Goal: Task Accomplishment & Management: Use online tool/utility

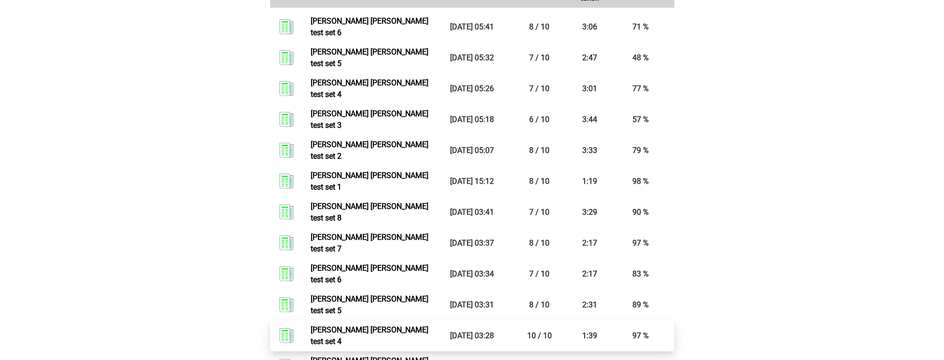
scroll to position [744, 0]
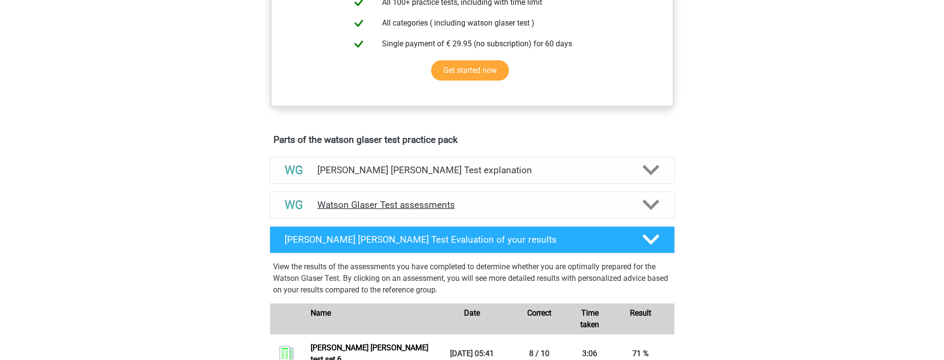
click at [396, 209] on div "Watson Glaser Test assessments" at bounding box center [472, 204] width 405 height 27
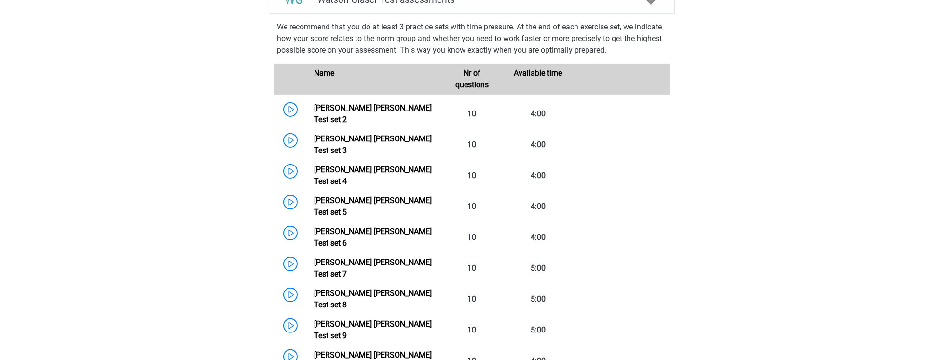
scroll to position [661, 0]
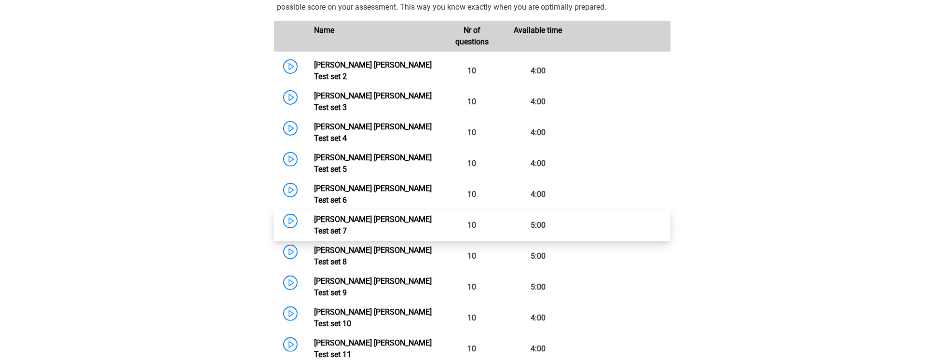
click at [382, 215] on link "[PERSON_NAME] [PERSON_NAME] Test set 7" at bounding box center [373, 225] width 118 height 21
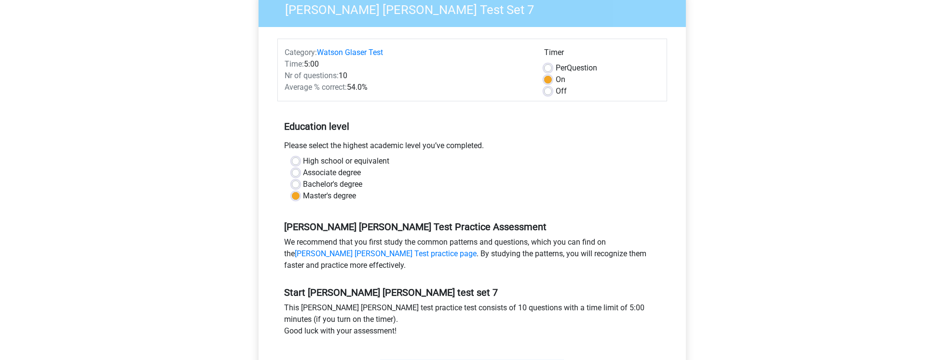
scroll to position [82, 0]
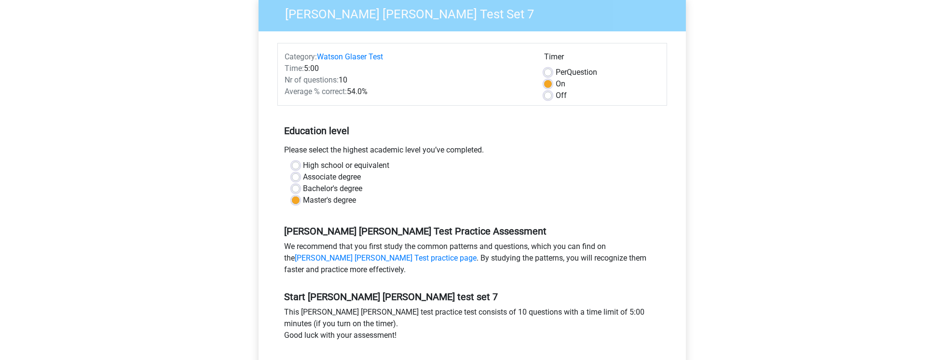
click at [579, 74] on label "Per Question" at bounding box center [576, 73] width 41 height 12
click at [552, 74] on input "Per Question" at bounding box center [548, 72] width 8 height 10
radio input "true"
click at [557, 83] on label "On" at bounding box center [561, 84] width 10 height 12
click at [552, 83] on input "On" at bounding box center [548, 83] width 8 height 10
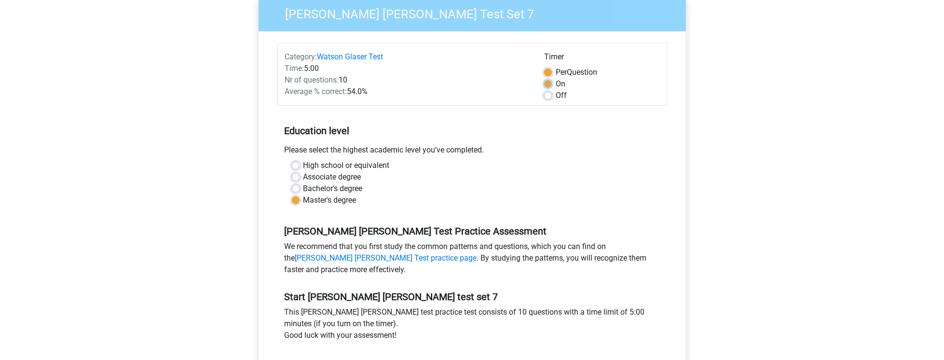
radio input "true"
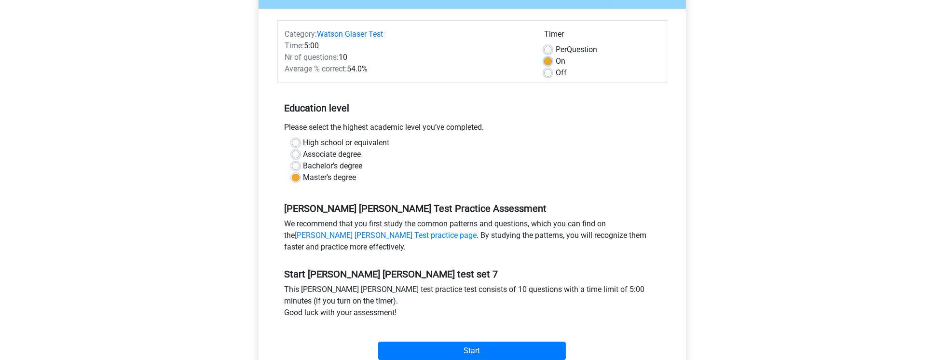
scroll to position [248, 0]
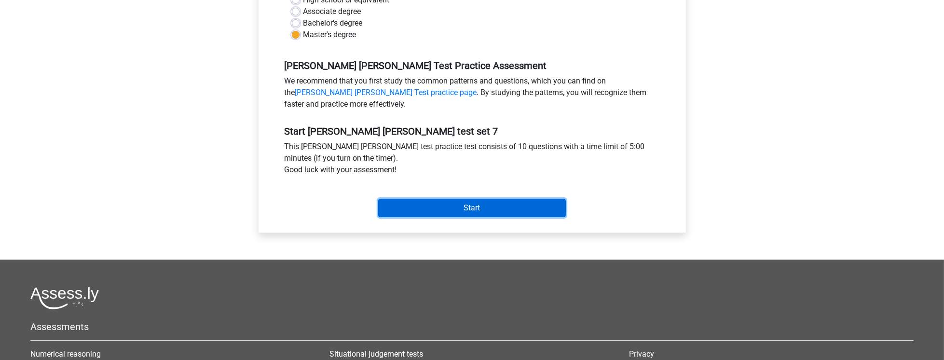
click at [512, 203] on input "Start" at bounding box center [472, 208] width 188 height 18
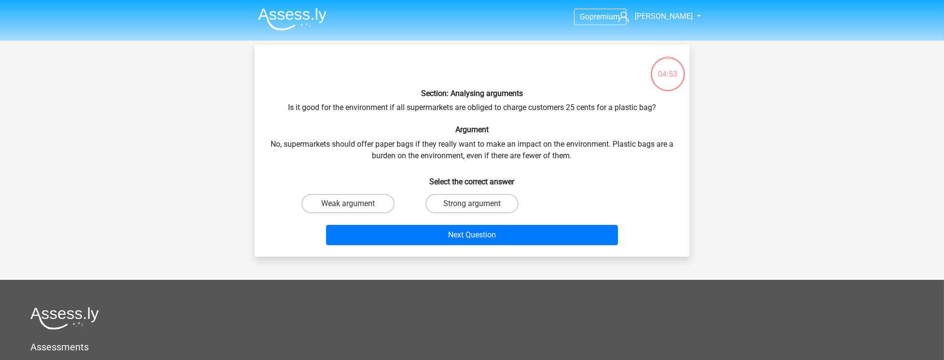
click at [601, 155] on div "Section: Analysing arguments Is it good for the environment if all supermarkets…" at bounding box center [472, 150] width 427 height 197
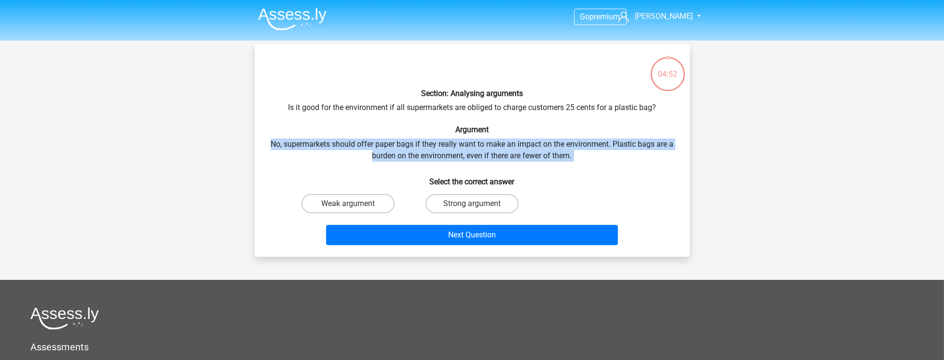
drag, startPoint x: 601, startPoint y: 155, endPoint x: 621, endPoint y: 127, distance: 34.5
click at [621, 127] on div "Section: Analysing arguments Is it good for the environment if all supermarkets…" at bounding box center [472, 150] width 427 height 197
click at [621, 127] on h6 "Argument" at bounding box center [472, 129] width 404 height 9
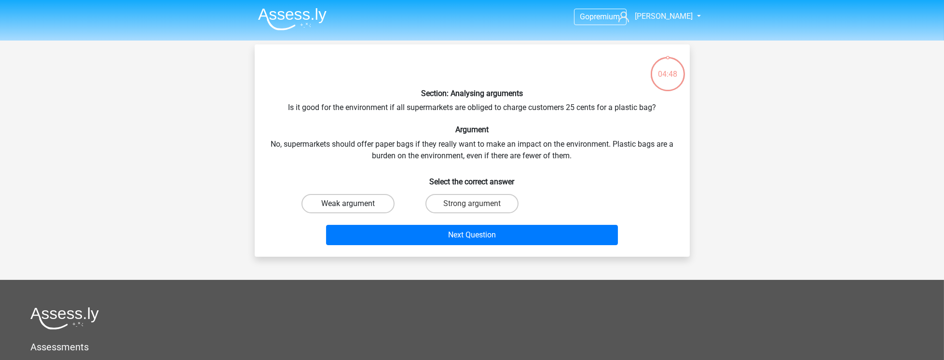
click at [361, 210] on label "Weak argument" at bounding box center [347, 203] width 93 height 19
click at [354, 210] on input "Weak argument" at bounding box center [351, 207] width 6 height 6
radio input "true"
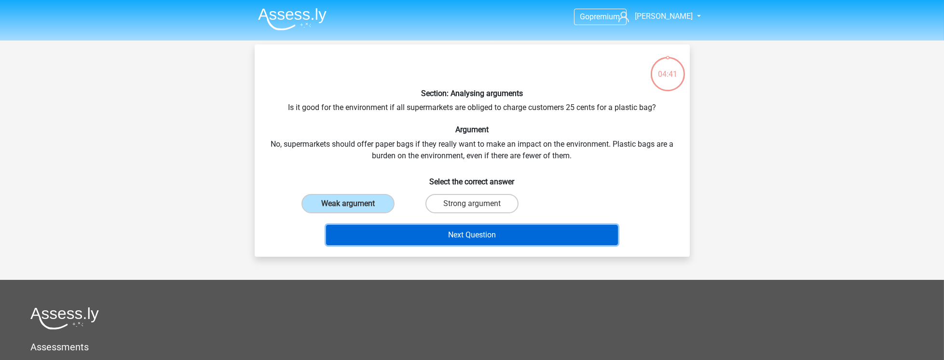
drag, startPoint x: 441, startPoint y: 234, endPoint x: 436, endPoint y: 244, distance: 11.3
click at [436, 244] on button "Next Question" at bounding box center [472, 235] width 292 height 20
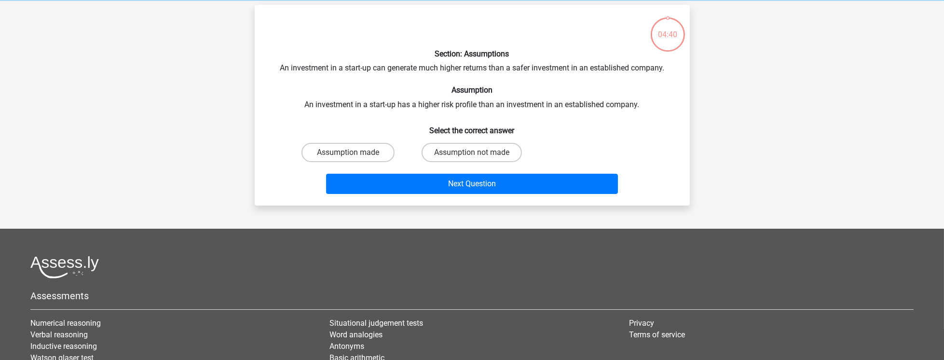
scroll to position [44, 0]
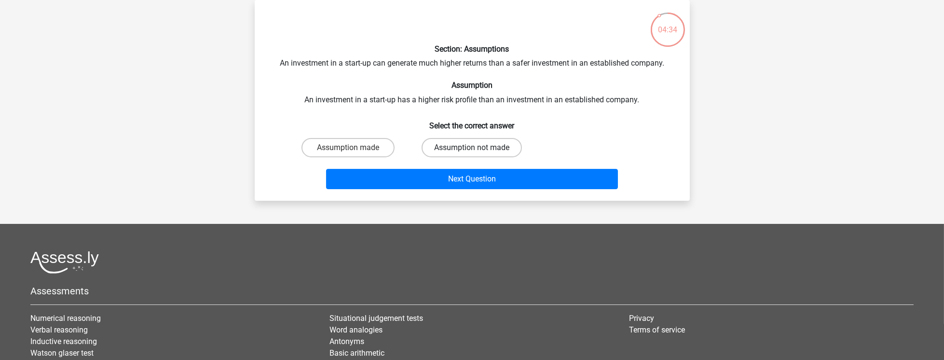
click at [511, 141] on label "Assumption not made" at bounding box center [472, 147] width 100 height 19
click at [478, 148] on input "Assumption not made" at bounding box center [475, 151] width 6 height 6
radio input "true"
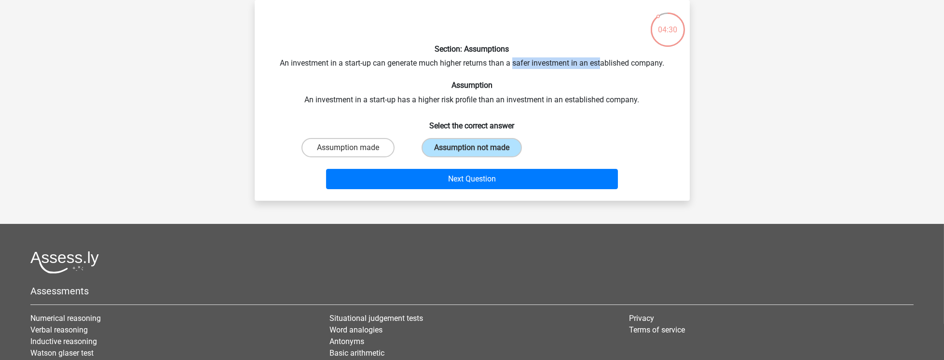
drag, startPoint x: 512, startPoint y: 66, endPoint x: 631, endPoint y: 61, distance: 118.8
click at [606, 63] on div "Section: Assumptions An investment in a start-up can generate much higher retur…" at bounding box center [472, 100] width 427 height 185
click at [652, 62] on div "Section: Assumptions An investment in a start-up can generate much higher retur…" at bounding box center [472, 100] width 427 height 185
drag, startPoint x: 652, startPoint y: 62, endPoint x: 615, endPoint y: 60, distance: 37.2
click at [651, 62] on div "Section: Assumptions An investment in a start-up can generate much higher retur…" at bounding box center [472, 100] width 427 height 185
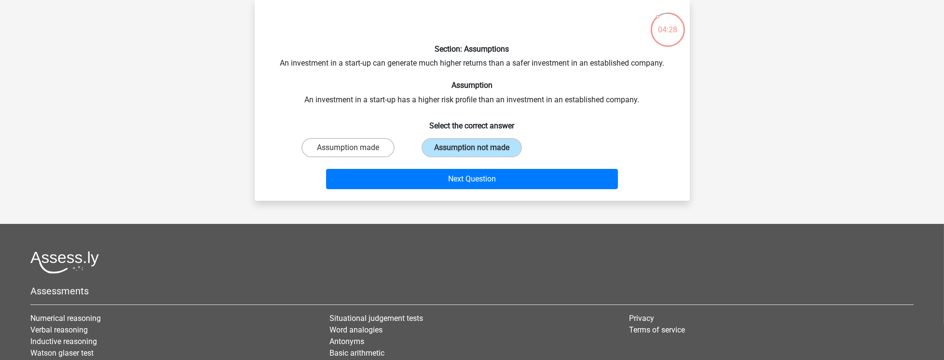
click at [512, 55] on div "Section: Assumptions An investment in a start-up can generate much higher retur…" at bounding box center [472, 100] width 427 height 185
click at [492, 72] on div "Section: Assumptions An investment in a start-up can generate much higher retur…" at bounding box center [472, 100] width 427 height 185
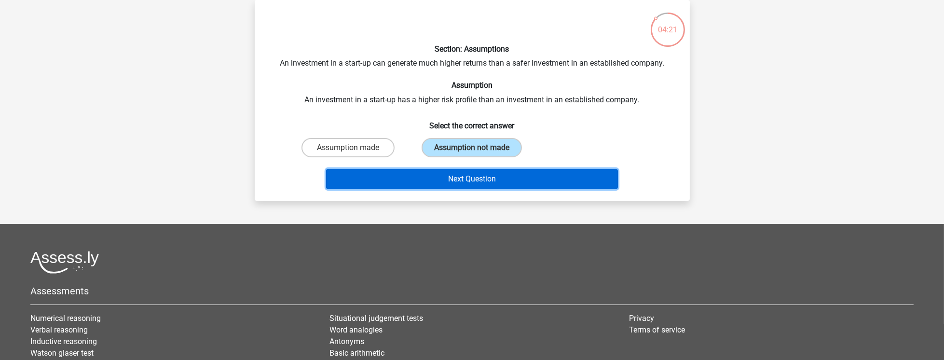
click at [533, 170] on button "Next Question" at bounding box center [472, 179] width 292 height 20
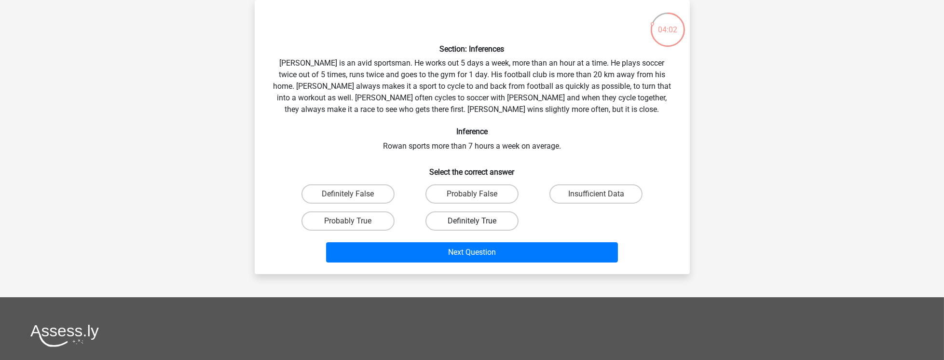
click at [458, 222] on label "Definitely True" at bounding box center [471, 220] width 93 height 19
click at [472, 222] on input "Definitely True" at bounding box center [475, 224] width 6 height 6
radio input "true"
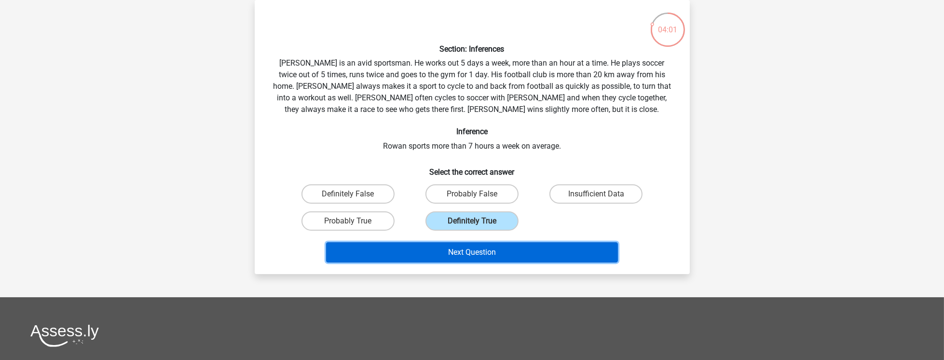
click at [479, 246] on button "Next Question" at bounding box center [472, 252] width 292 height 20
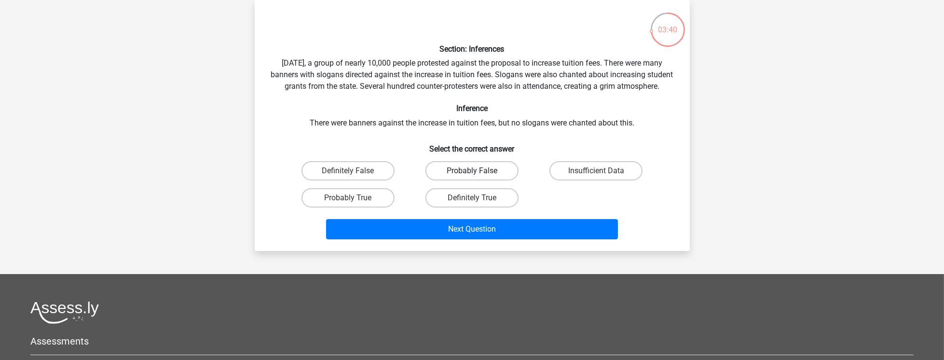
click at [483, 180] on label "Probably False" at bounding box center [471, 170] width 93 height 19
click at [478, 177] on input "Probably False" at bounding box center [475, 174] width 6 height 6
radio input "true"
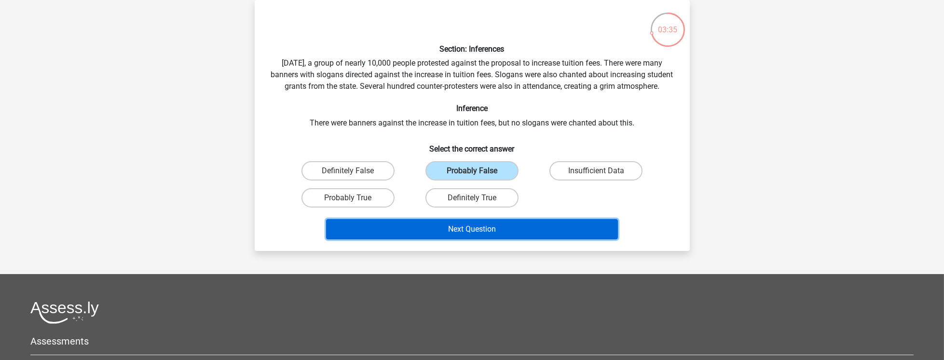
click at [486, 239] on button "Next Question" at bounding box center [472, 229] width 292 height 20
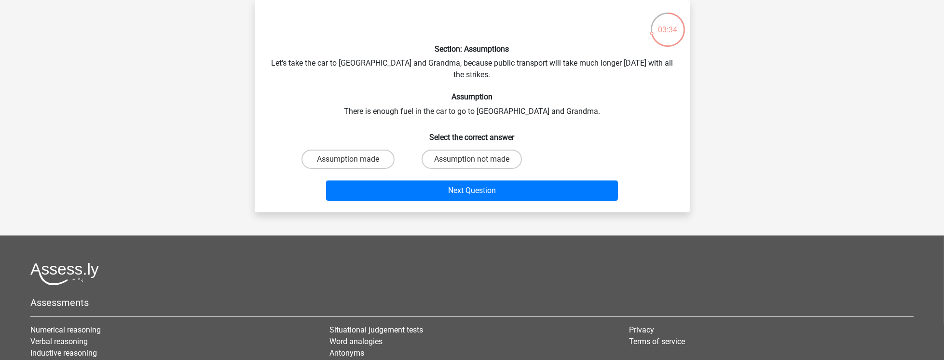
scroll to position [0, 0]
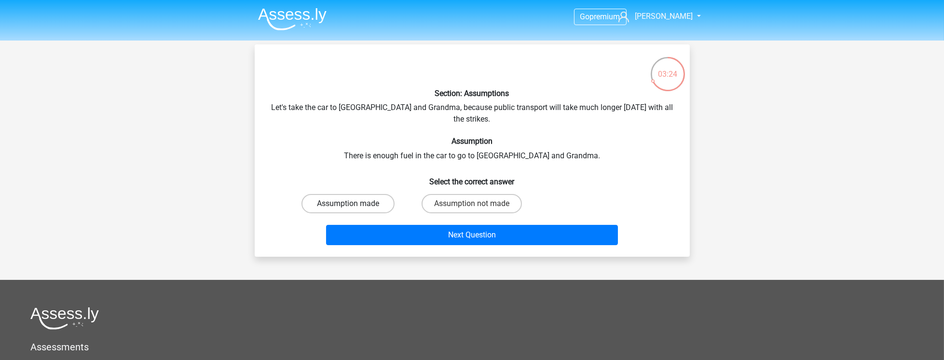
click at [361, 197] on label "Assumption made" at bounding box center [347, 203] width 93 height 19
click at [354, 204] on input "Assumption made" at bounding box center [351, 207] width 6 height 6
radio input "true"
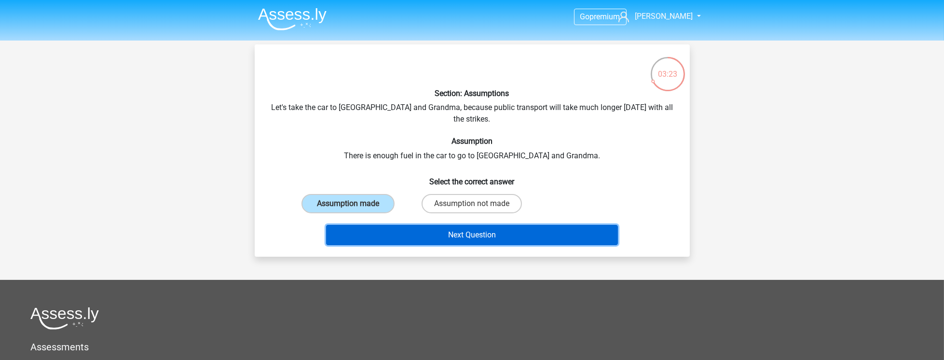
click at [422, 225] on button "Next Question" at bounding box center [472, 235] width 292 height 20
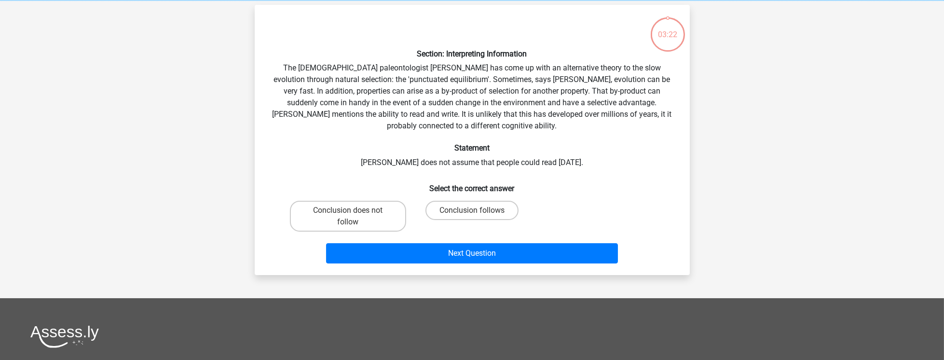
scroll to position [44, 0]
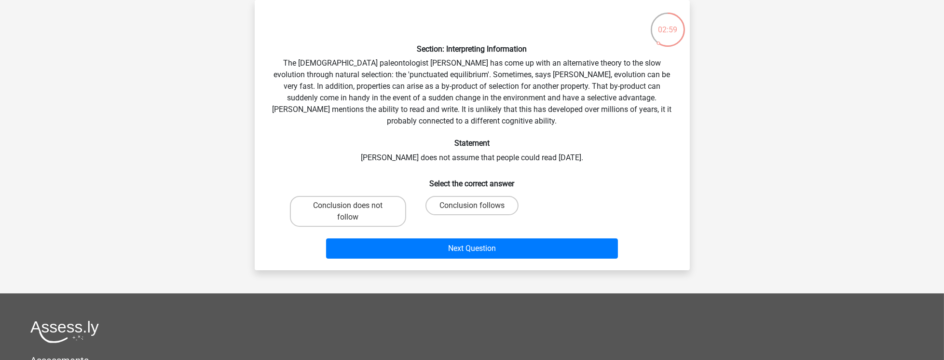
click at [603, 157] on div "Section: Interpreting Information The [DEMOGRAPHIC_DATA] paleontologist [PERSON…" at bounding box center [472, 135] width 427 height 255
click at [396, 150] on div "Section: Interpreting Information The [DEMOGRAPHIC_DATA] paleontologist [PERSON…" at bounding box center [472, 135] width 427 height 255
click at [384, 167] on div "Section: Interpreting Information The [DEMOGRAPHIC_DATA] paleontologist [PERSON…" at bounding box center [472, 135] width 427 height 255
click at [493, 207] on label "Conclusion follows" at bounding box center [471, 205] width 93 height 19
click at [478, 207] on input "Conclusion follows" at bounding box center [475, 208] width 6 height 6
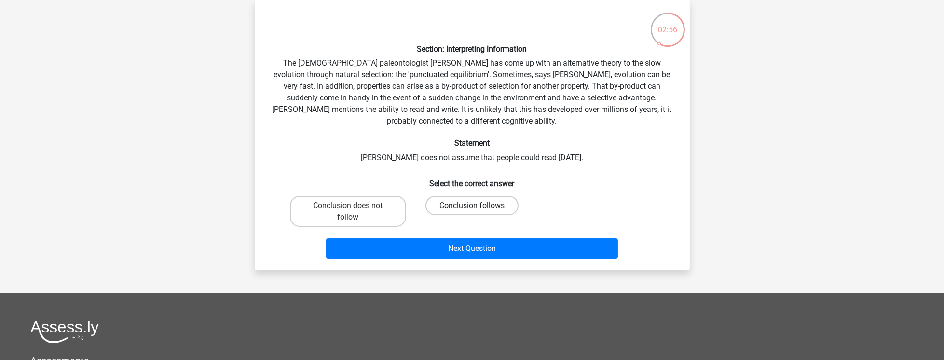
radio input "true"
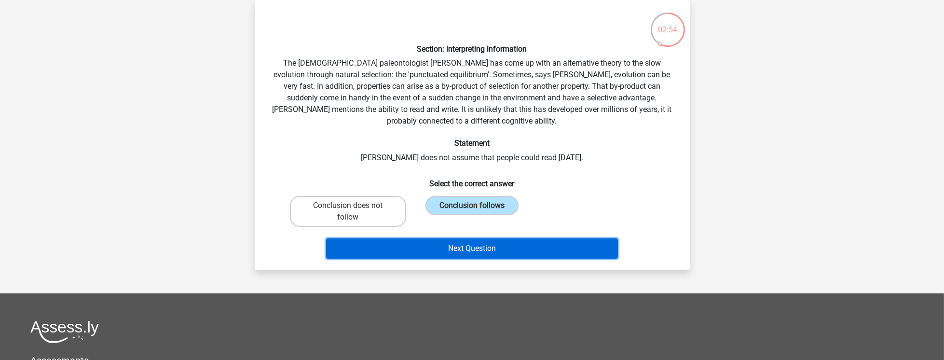
click at [517, 238] on button "Next Question" at bounding box center [472, 248] width 292 height 20
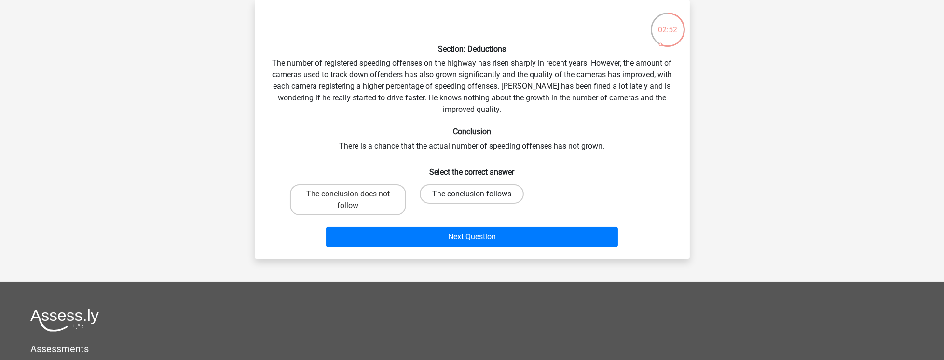
click at [482, 187] on label "The conclusion follows" at bounding box center [472, 193] width 104 height 19
click at [478, 194] on input "The conclusion follows" at bounding box center [475, 197] width 6 height 6
radio input "true"
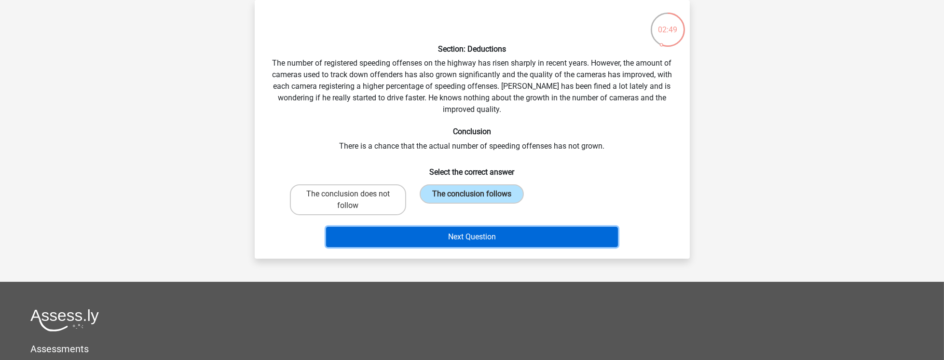
click at [545, 246] on button "Next Question" at bounding box center [472, 237] width 292 height 20
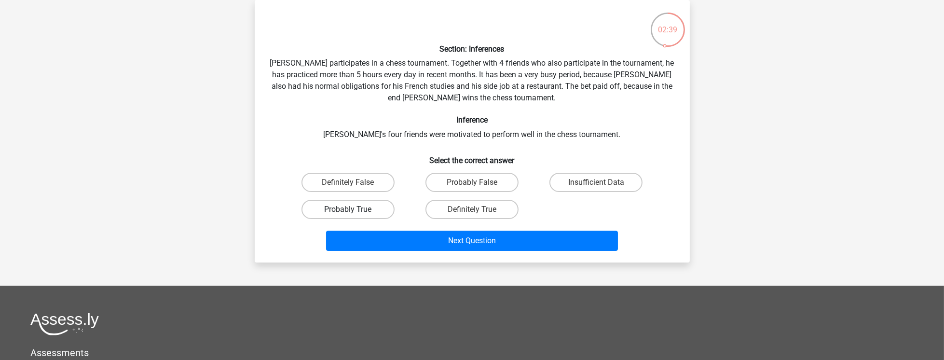
click at [388, 217] on label "Probably True" at bounding box center [347, 209] width 93 height 19
click at [354, 216] on input "Probably True" at bounding box center [351, 212] width 6 height 6
radio input "true"
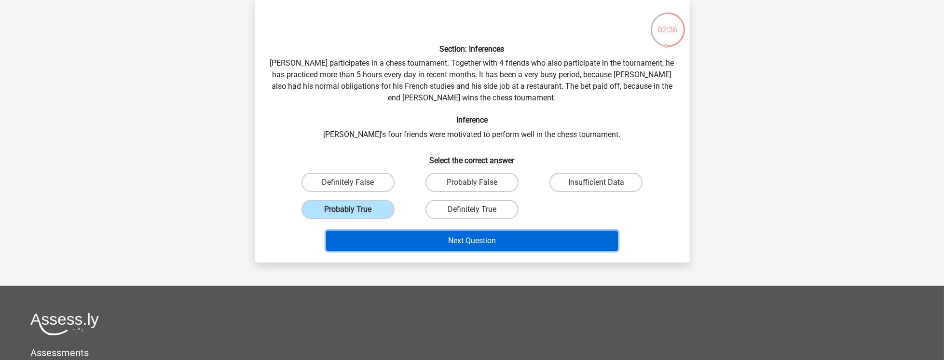
click at [496, 245] on button "Next Question" at bounding box center [472, 241] width 292 height 20
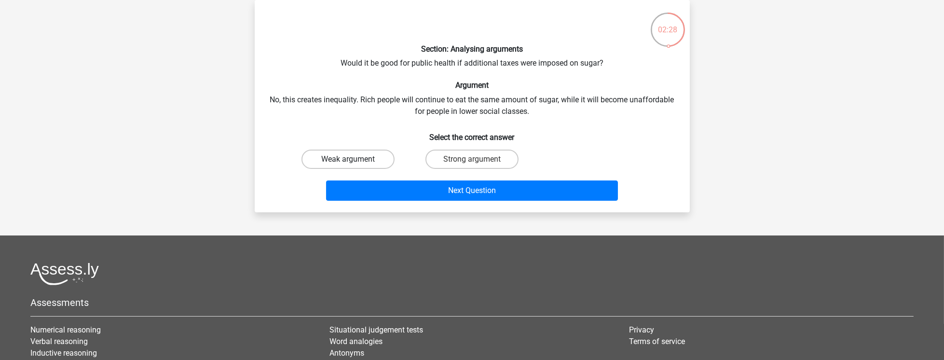
click at [341, 154] on label "Weak argument" at bounding box center [347, 159] width 93 height 19
click at [348, 159] on input "Weak argument" at bounding box center [351, 162] width 6 height 6
radio input "true"
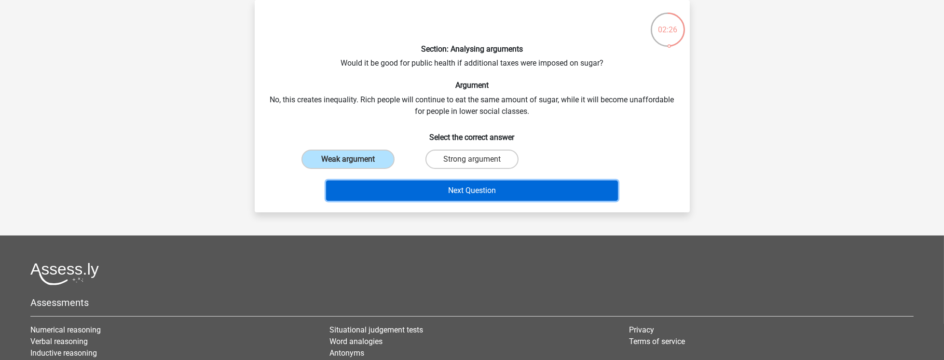
click at [464, 189] on button "Next Question" at bounding box center [472, 190] width 292 height 20
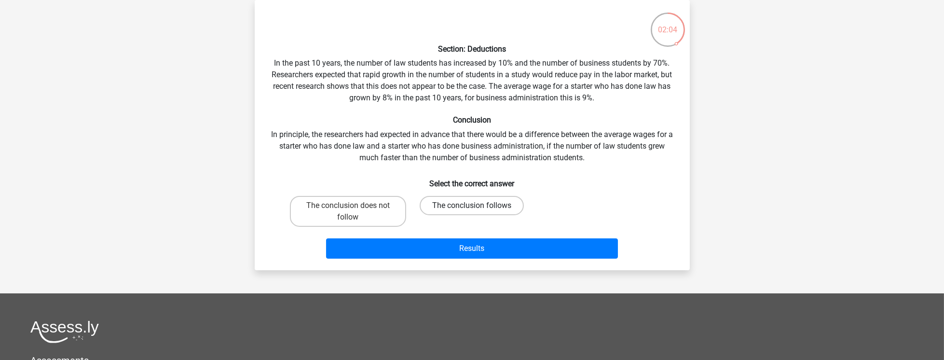
click at [477, 205] on label "The conclusion follows" at bounding box center [472, 205] width 104 height 19
click at [477, 205] on input "The conclusion follows" at bounding box center [475, 208] width 6 height 6
radio input "true"
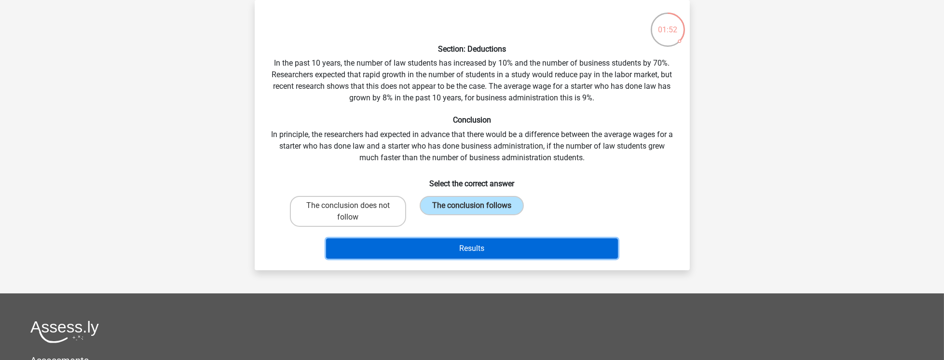
click at [460, 253] on button "Results" at bounding box center [472, 248] width 292 height 20
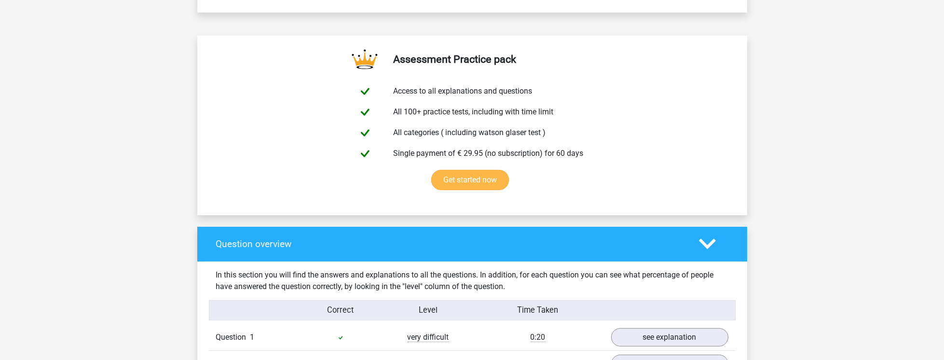
scroll to position [744, 0]
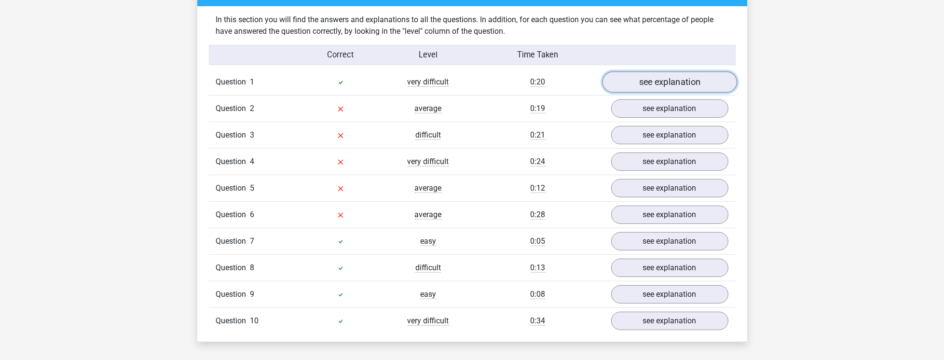
click at [652, 89] on link "see explanation" at bounding box center [669, 82] width 135 height 21
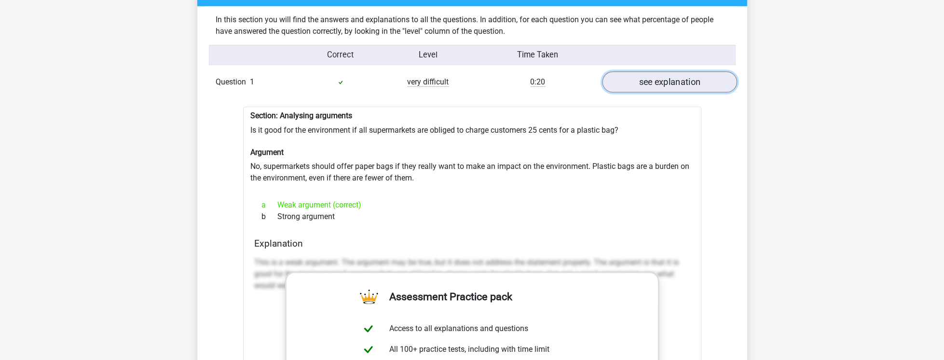
click at [652, 89] on link "see explanation" at bounding box center [669, 82] width 135 height 21
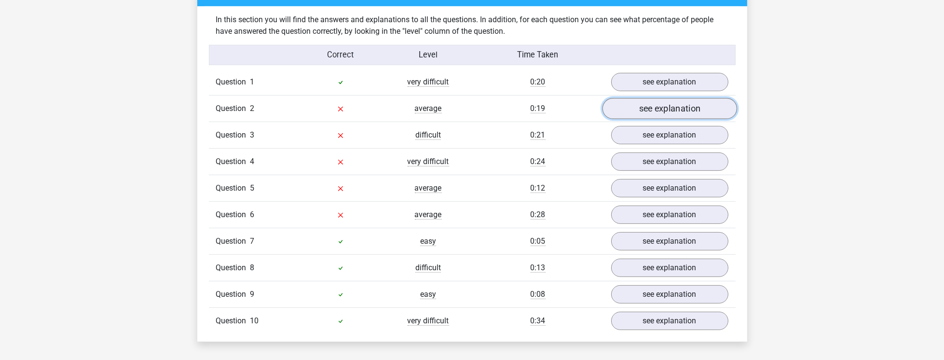
click at [658, 112] on link "see explanation" at bounding box center [669, 108] width 135 height 21
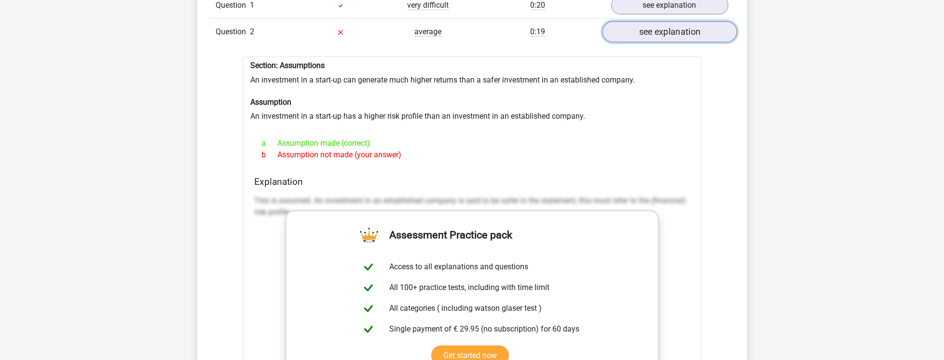
scroll to position [827, 0]
